Goal: Information Seeking & Learning: Learn about a topic

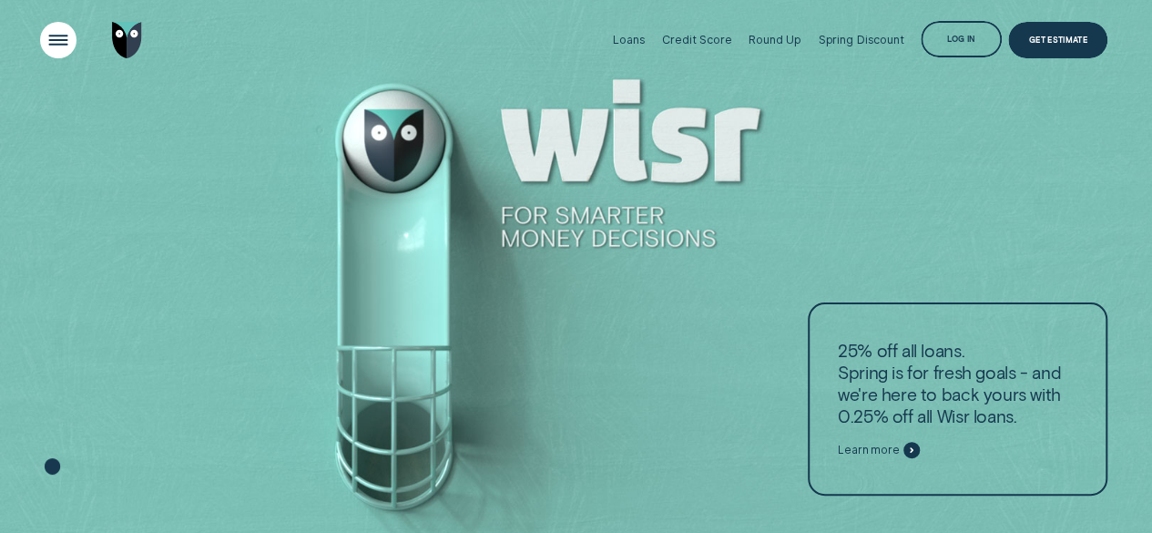
click at [42, 36] on div "Open Menu" at bounding box center [58, 41] width 52 height 52
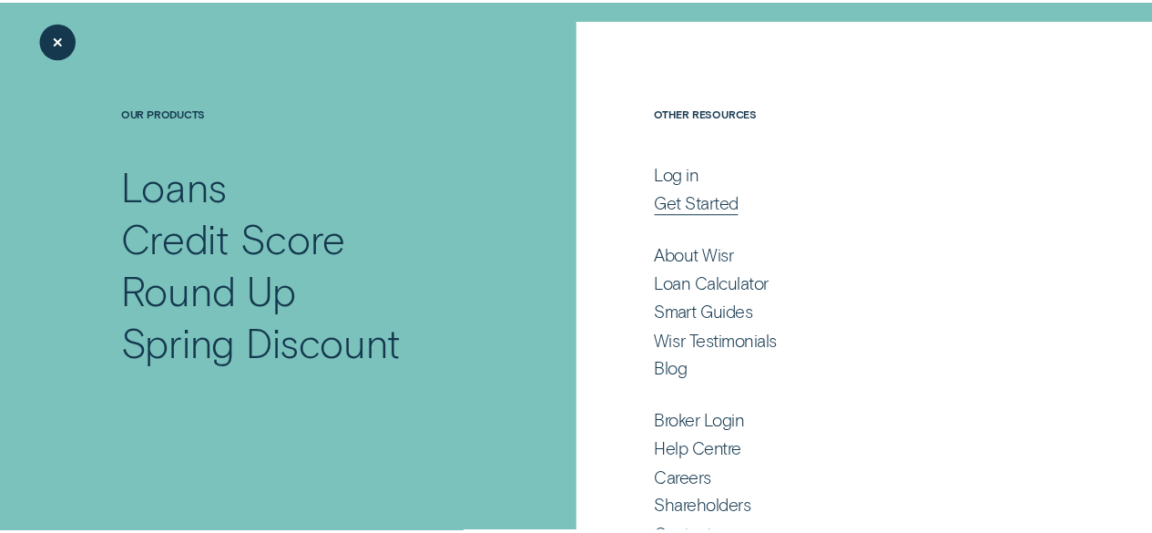
scroll to position [100, 0]
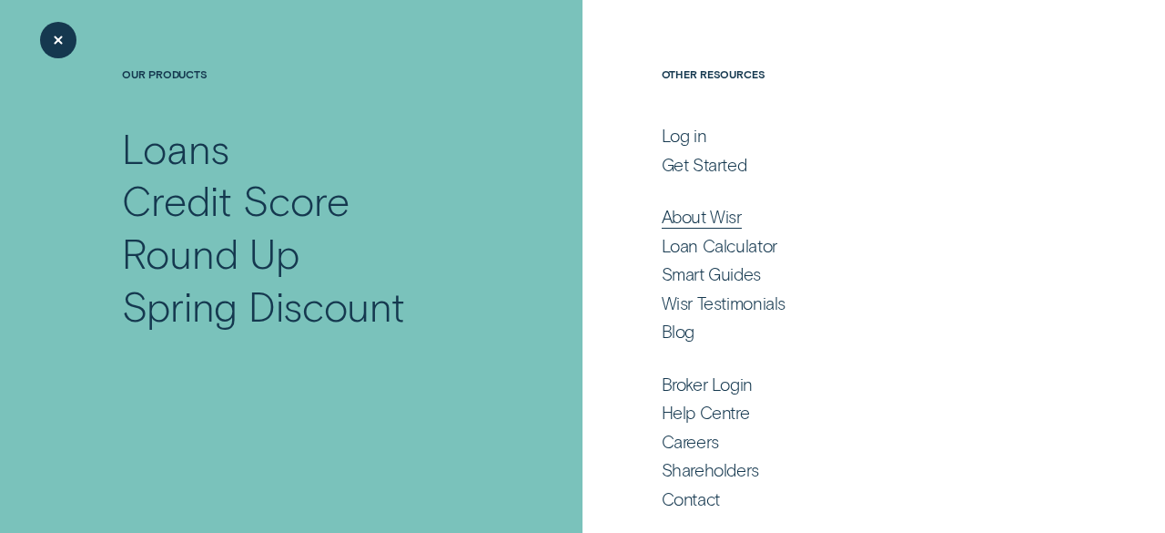
click at [695, 223] on div "About Wisr" at bounding box center [702, 217] width 80 height 22
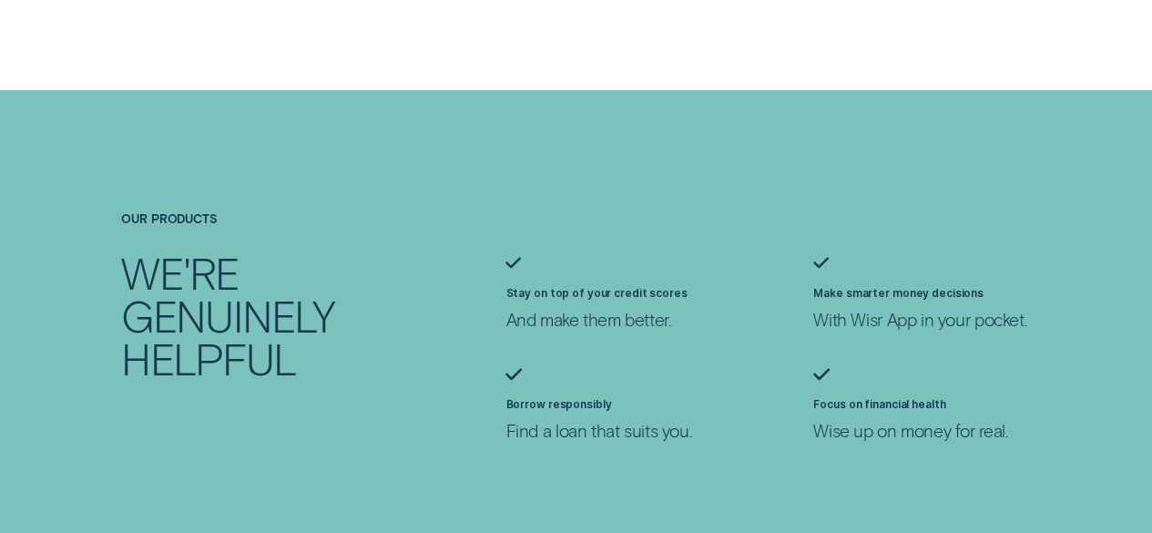
scroll to position [1092, 0]
